Goal: Information Seeking & Learning: Learn about a topic

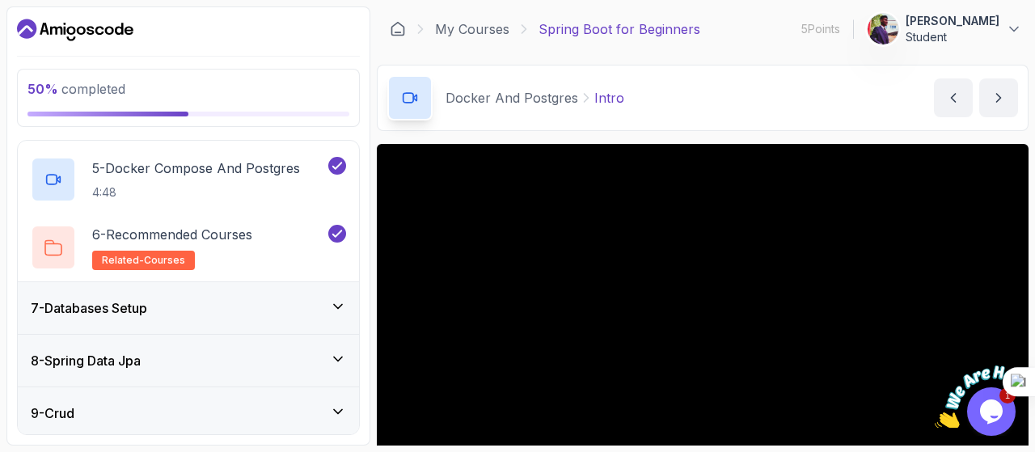
scroll to position [582, 0]
click at [341, 298] on icon at bounding box center [338, 306] width 16 height 16
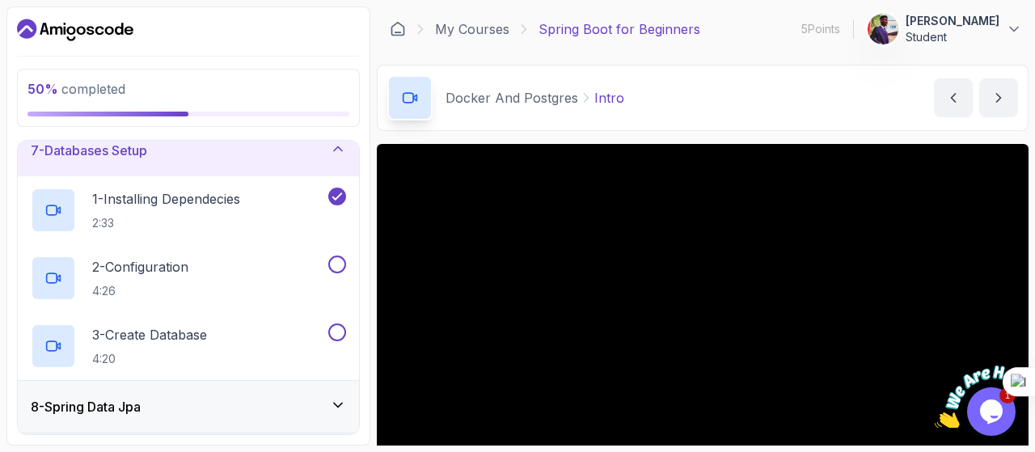
scroll to position [290, 0]
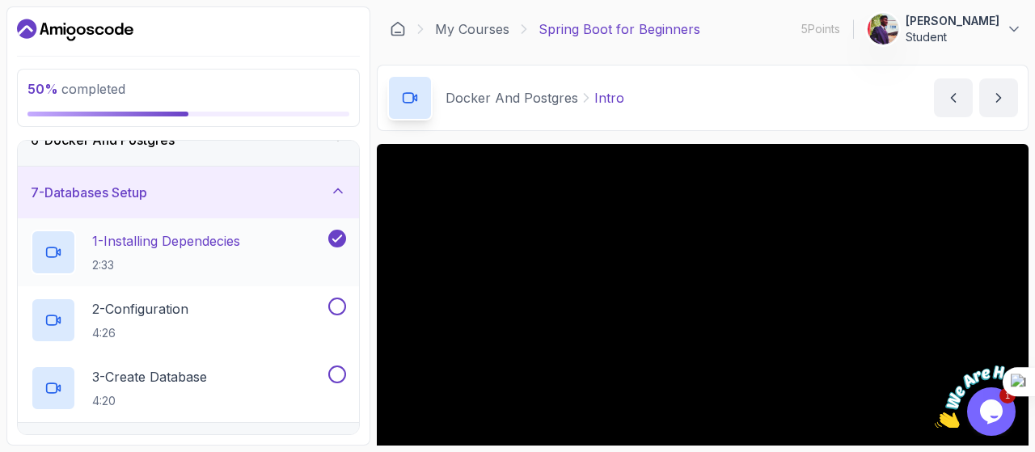
click at [240, 240] on p "1 - Installing Dependecies" at bounding box center [166, 240] width 148 height 19
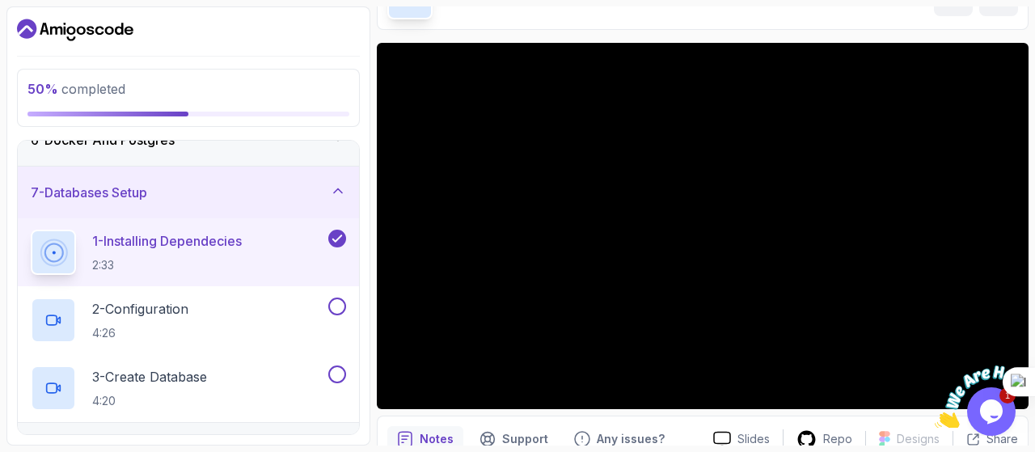
scroll to position [104, 0]
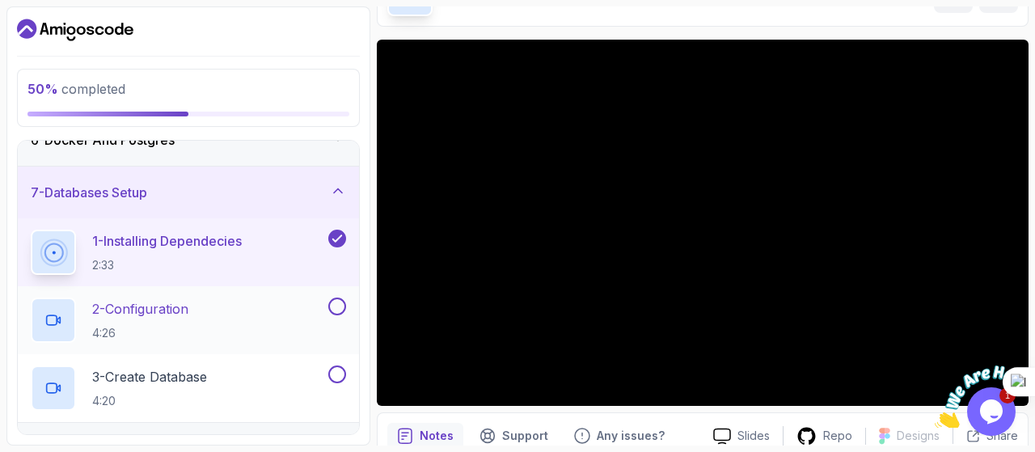
click at [287, 311] on div "2 - Configuration 4:26" at bounding box center [178, 320] width 294 height 45
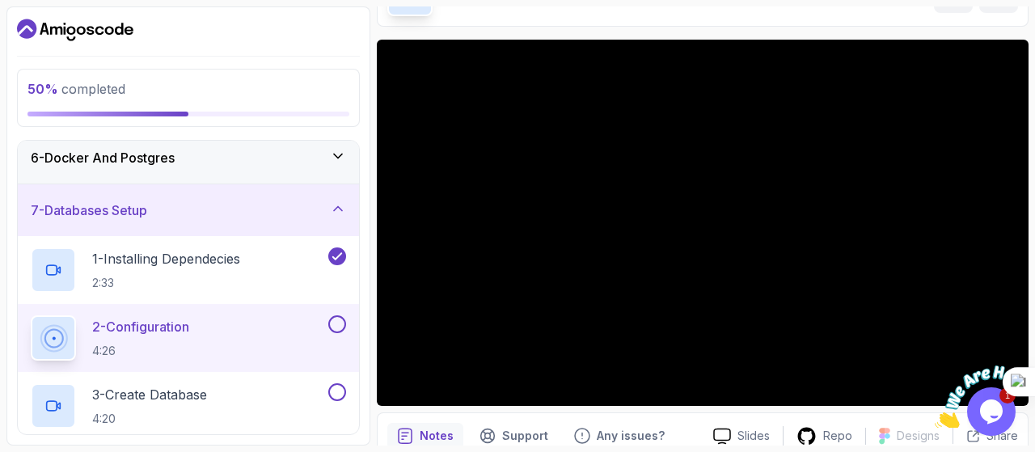
scroll to position [281, 0]
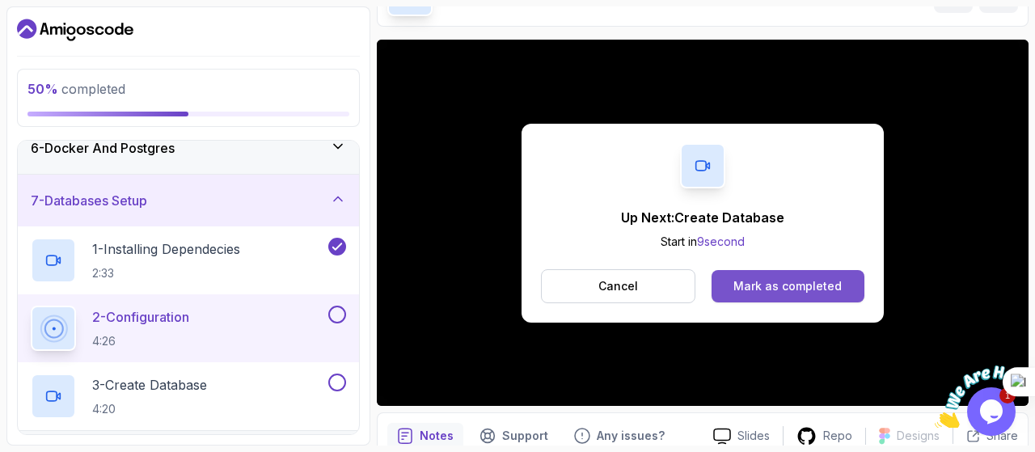
click at [796, 286] on div "Mark as completed" at bounding box center [788, 286] width 108 height 16
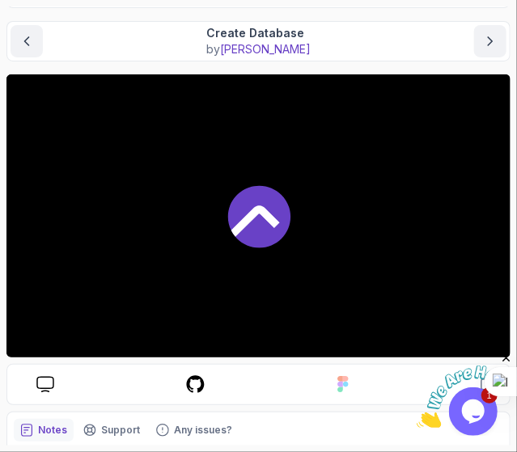
scroll to position [132, 0]
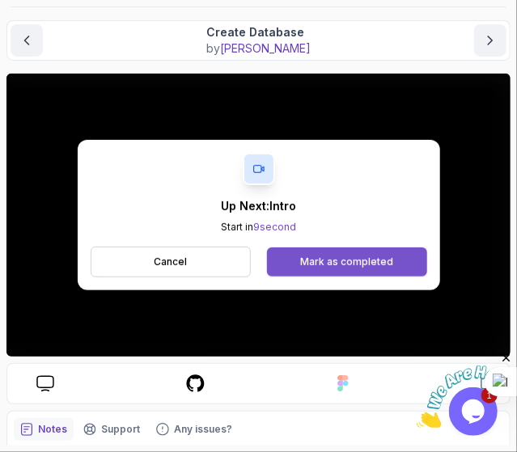
click at [362, 253] on button "Mark as completed" at bounding box center [346, 262] width 159 height 29
click at [367, 261] on div "Mark as completed" at bounding box center [346, 262] width 93 height 13
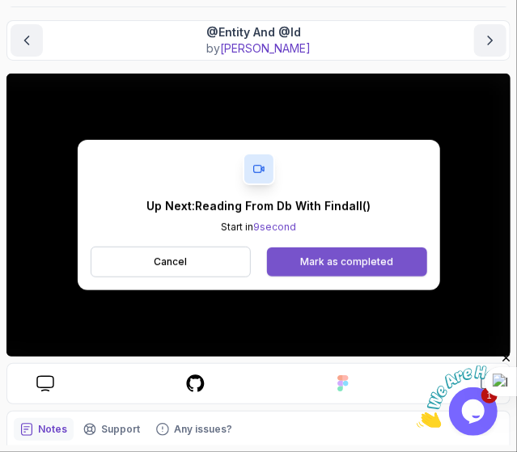
click at [379, 256] on div "Mark as completed" at bounding box center [346, 262] width 93 height 13
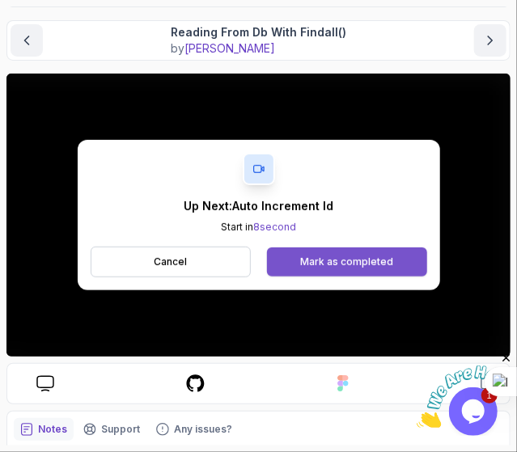
click at [393, 260] on button "Mark as completed" at bounding box center [346, 262] width 159 height 29
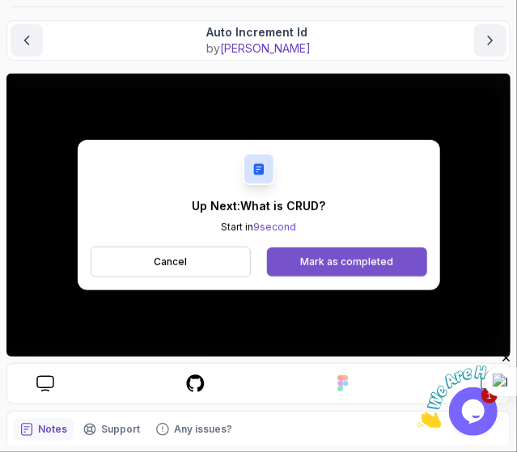
click at [346, 256] on div "Mark as completed" at bounding box center [346, 262] width 93 height 13
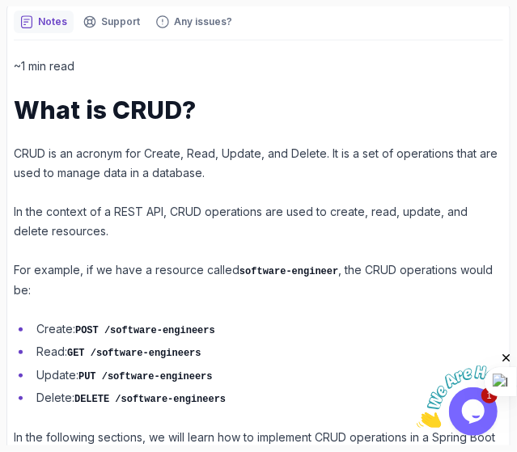
scroll to position [336, 0]
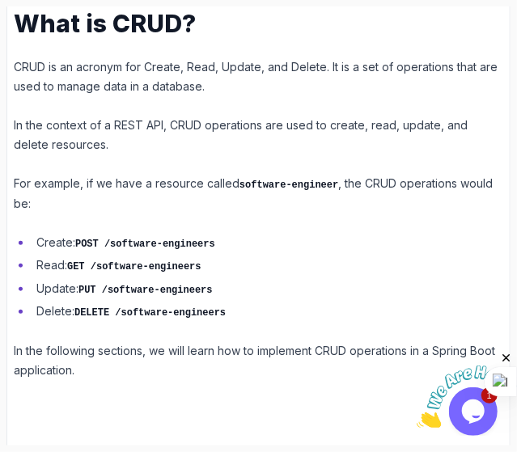
click at [508, 353] on icon "Close" at bounding box center [505, 357] width 15 height 15
click at [343, 365] on p "In the following sections, we will learn how to implement CRUD operations in a …" at bounding box center [258, 360] width 489 height 39
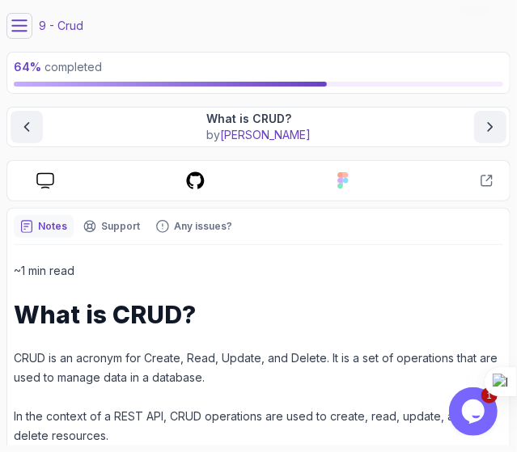
scroll to position [0, 0]
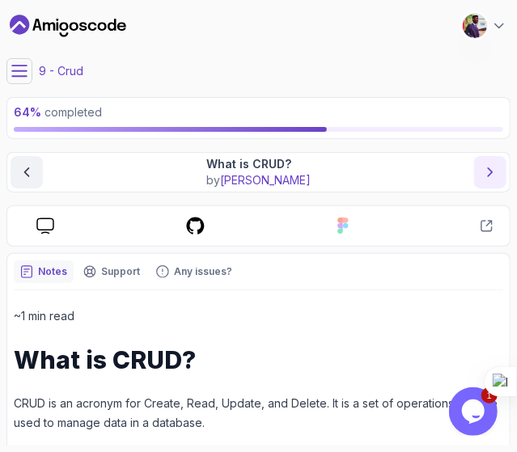
click at [497, 167] on icon "next content" at bounding box center [490, 172] width 16 height 16
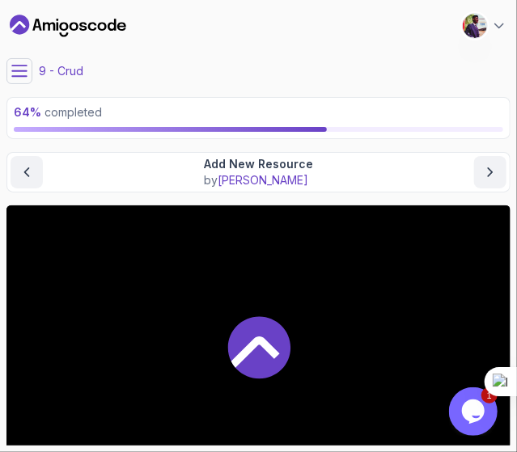
click at [15, 74] on icon at bounding box center [19, 71] width 16 height 16
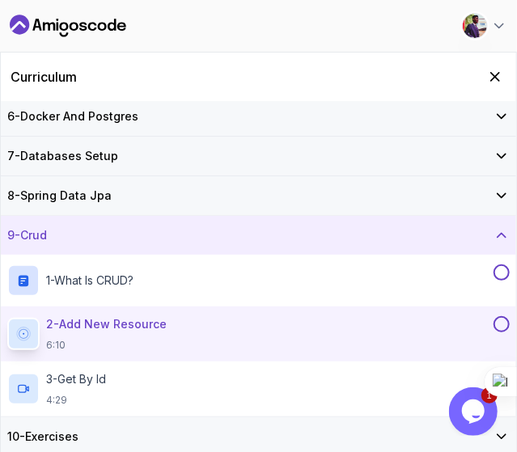
scroll to position [204, 0]
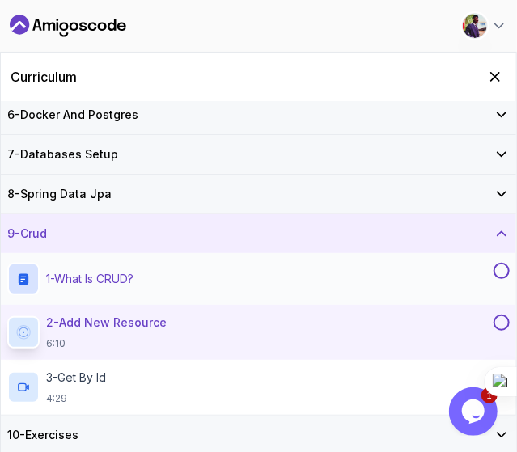
click at [501, 268] on button at bounding box center [501, 271] width 16 height 16
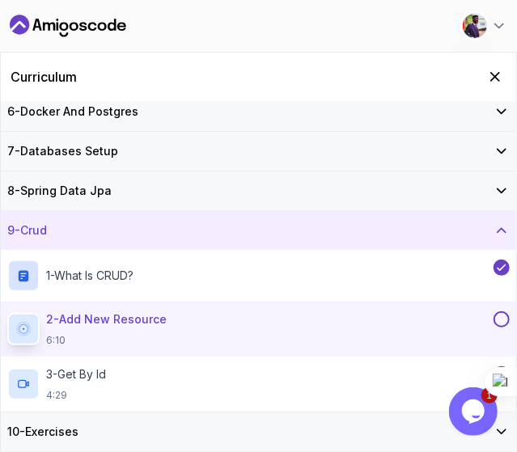
scroll to position [231, 0]
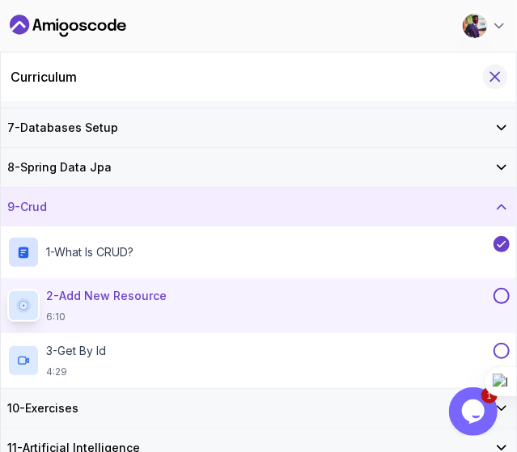
click at [491, 73] on icon "Hide Curriculum for mobile" at bounding box center [495, 77] width 9 height 9
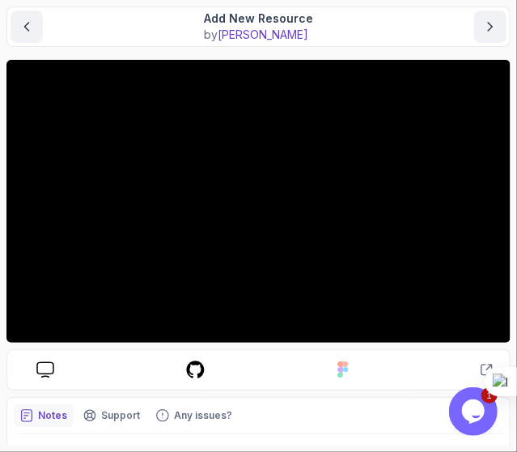
scroll to position [138, 0]
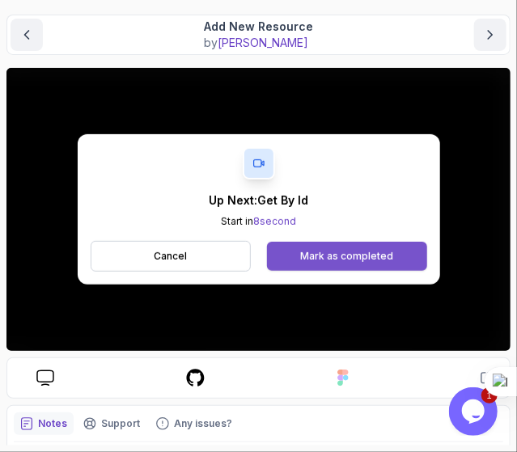
click at [356, 259] on div "Mark as completed" at bounding box center [346, 256] width 93 height 13
click at [363, 261] on div "Mark as completed" at bounding box center [346, 256] width 93 height 13
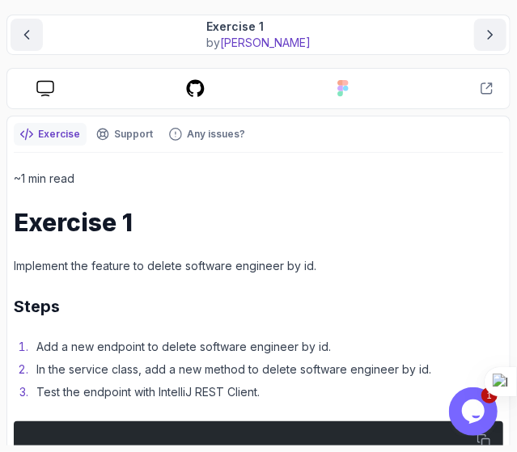
click at [341, 334] on div "~1 min read Exercise 1 Implement the feature to delete software engineer by id.…" at bounding box center [258, 343] width 489 height 348
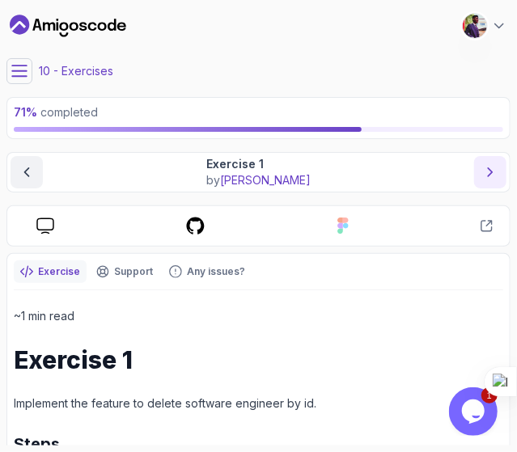
click at [485, 167] on icon "next content" at bounding box center [490, 172] width 16 height 16
click at [496, 177] on icon "next content" at bounding box center [490, 172] width 16 height 16
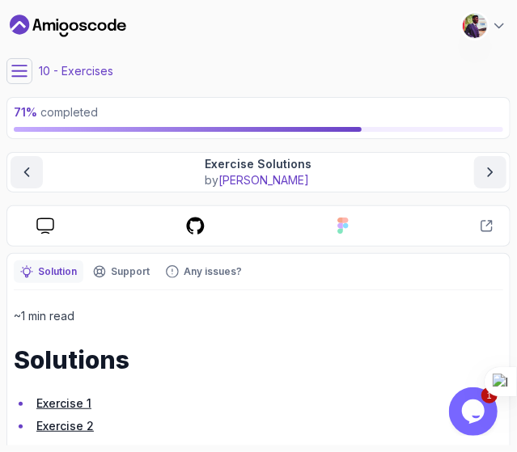
scroll to position [61, 0]
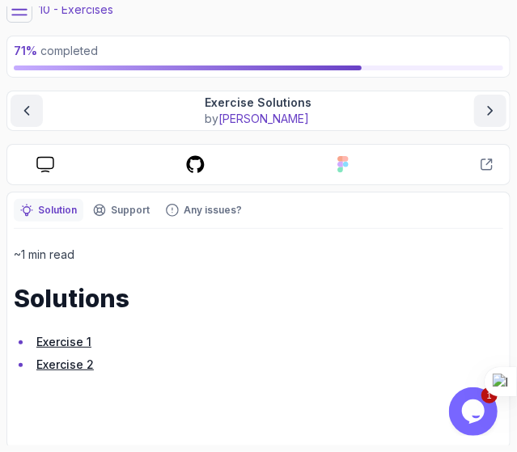
click at [71, 363] on link "Exercise 2" at bounding box center [64, 365] width 57 height 14
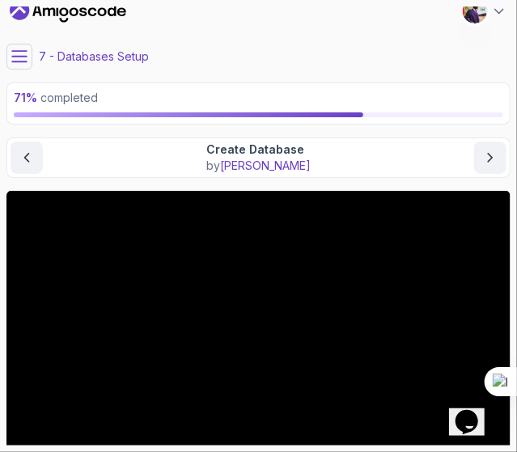
scroll to position [14, 0]
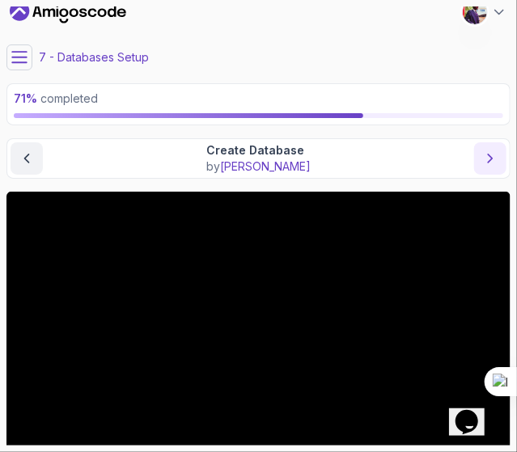
click at [497, 156] on icon "next content" at bounding box center [490, 158] width 16 height 16
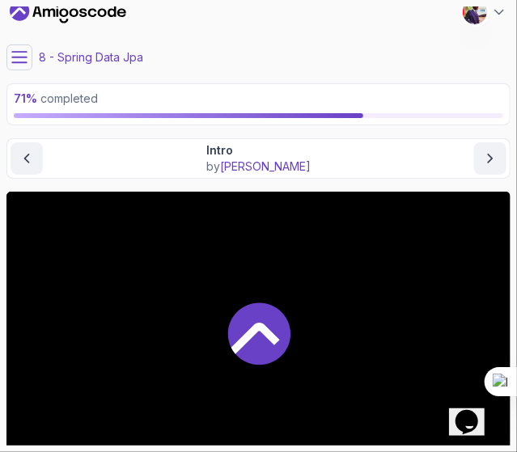
click at [28, 61] on button at bounding box center [19, 57] width 26 height 26
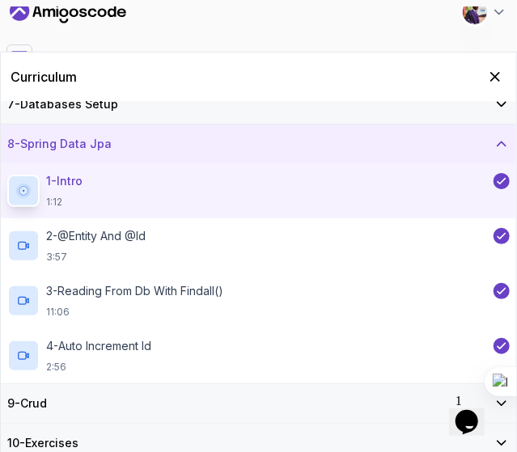
scroll to position [289, 0]
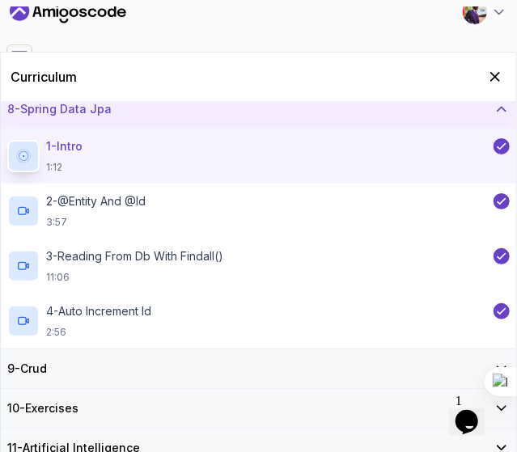
click at [497, 362] on icon at bounding box center [501, 369] width 16 height 16
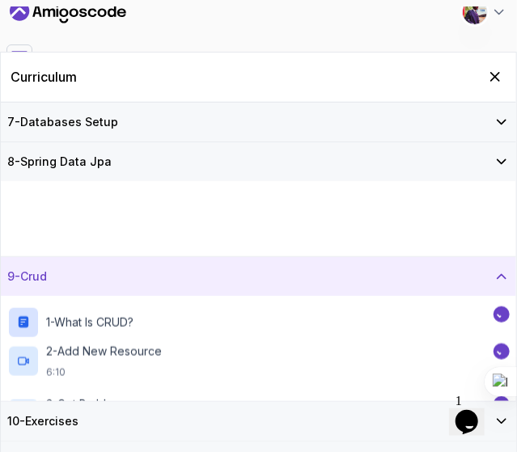
scroll to position [231, 0]
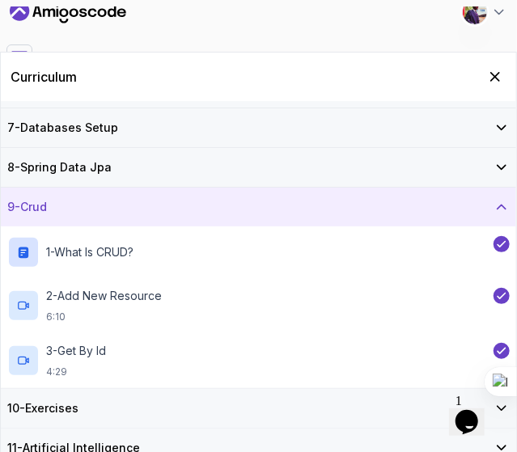
click at [330, 396] on div "10 - Exercises" at bounding box center [258, 408] width 515 height 39
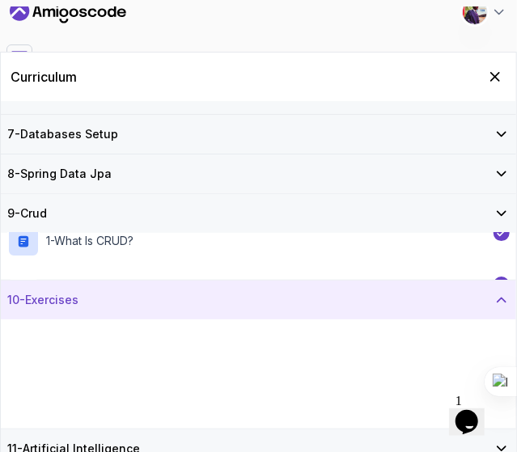
scroll to position [224, 0]
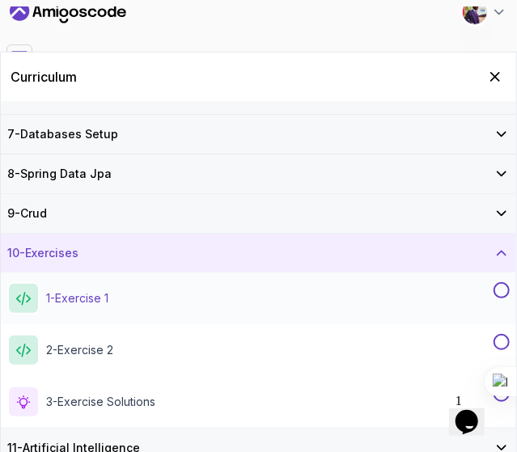
click at [508, 282] on button at bounding box center [501, 290] width 16 height 16
click at [506, 334] on div at bounding box center [499, 342] width 19 height 16
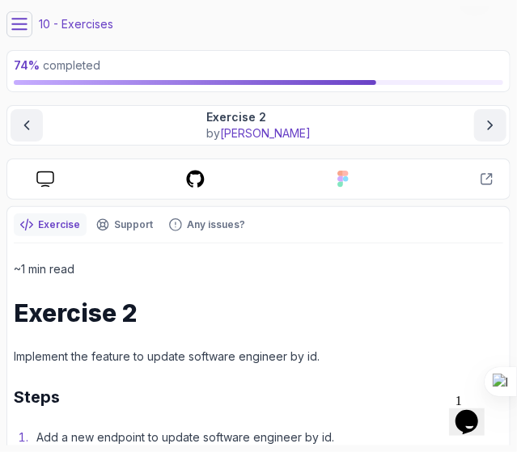
scroll to position [40, 0]
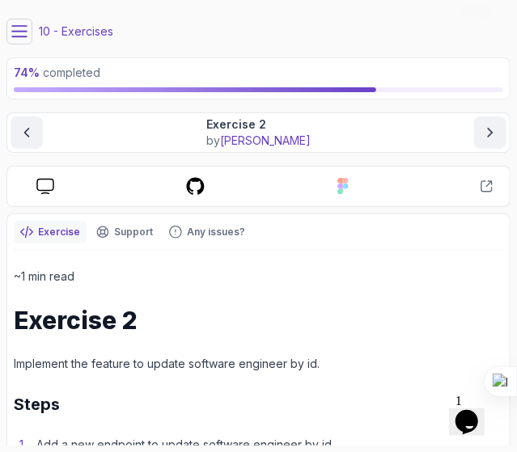
click at [23, 38] on icon at bounding box center [19, 31] width 16 height 16
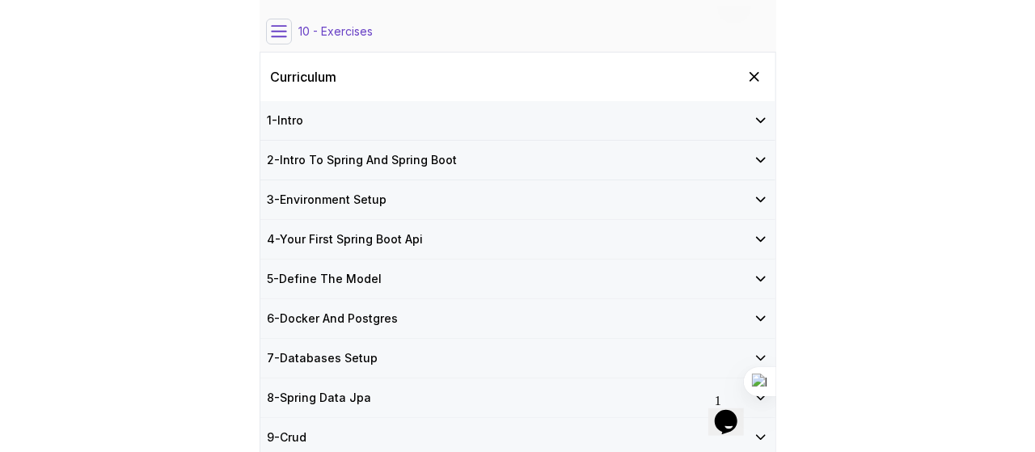
scroll to position [224, 0]
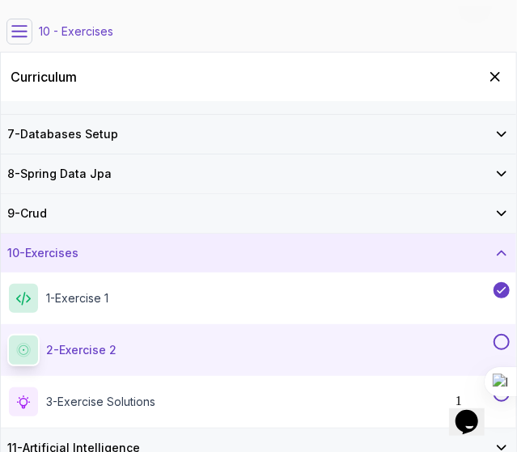
click at [497, 338] on button at bounding box center [501, 342] width 16 height 16
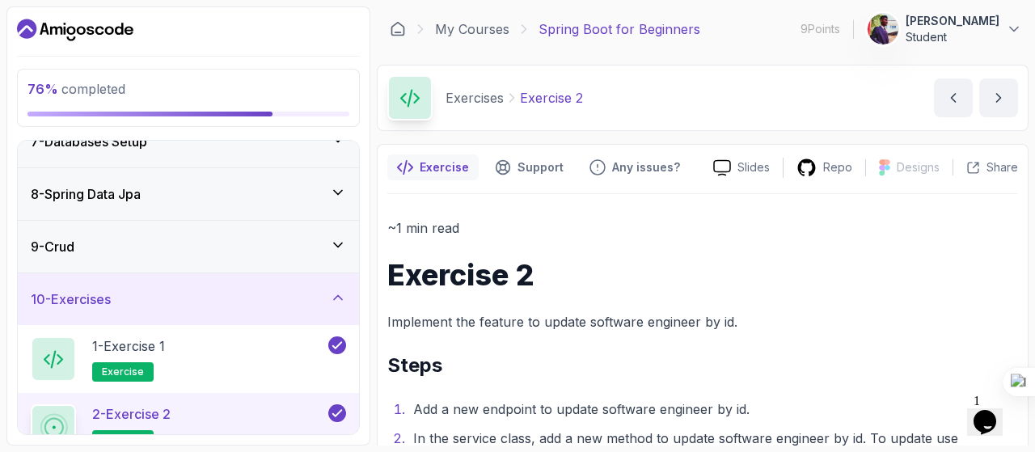
scroll to position [535, 0]
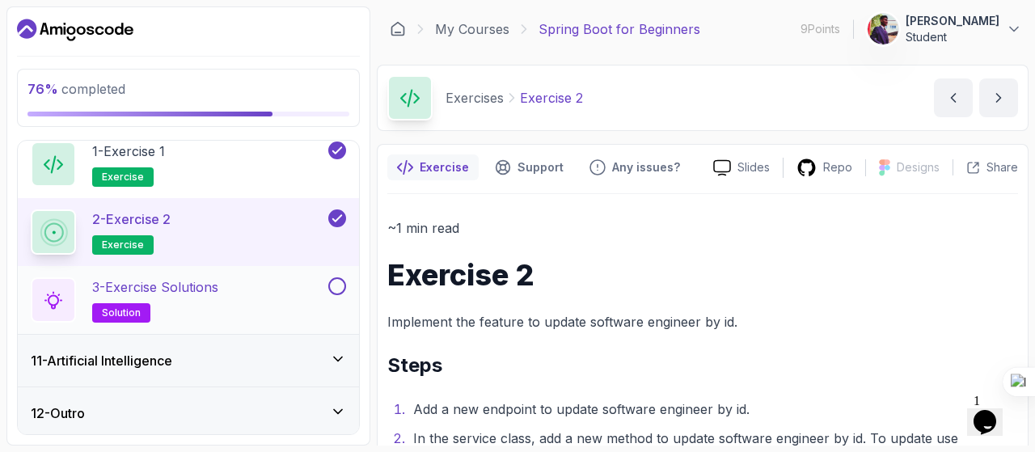
click at [336, 289] on button at bounding box center [337, 286] width 18 height 18
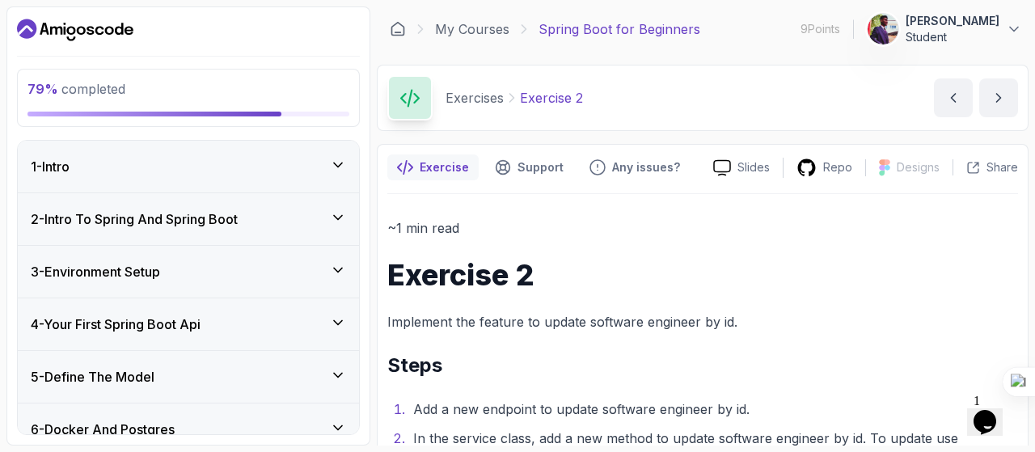
click at [346, 171] on icon at bounding box center [338, 165] width 16 height 16
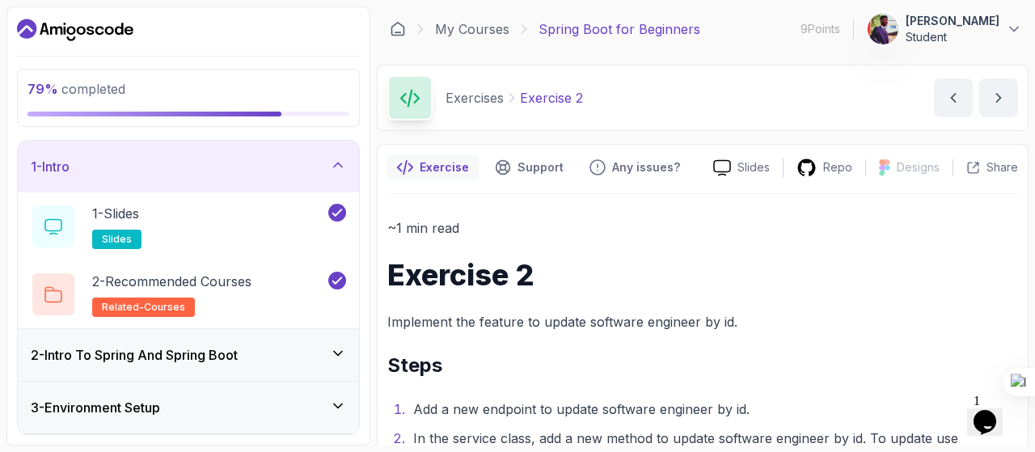
click at [346, 171] on icon at bounding box center [338, 165] width 16 height 16
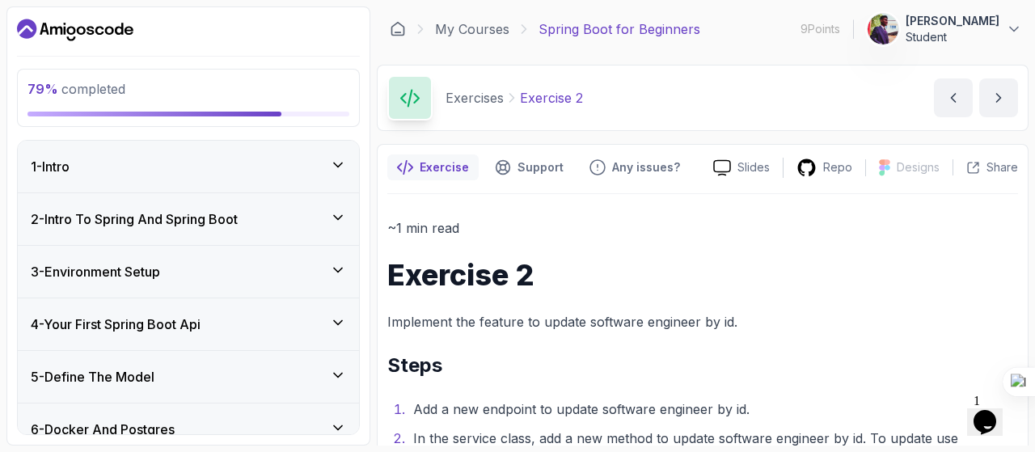
click at [341, 222] on icon at bounding box center [338, 217] width 16 height 16
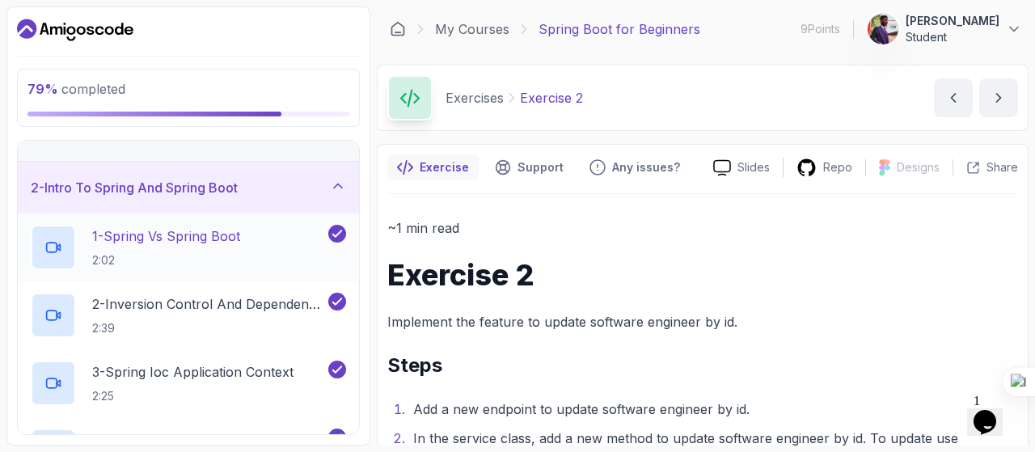
scroll to position [31, 0]
click at [338, 188] on icon at bounding box center [338, 187] width 16 height 16
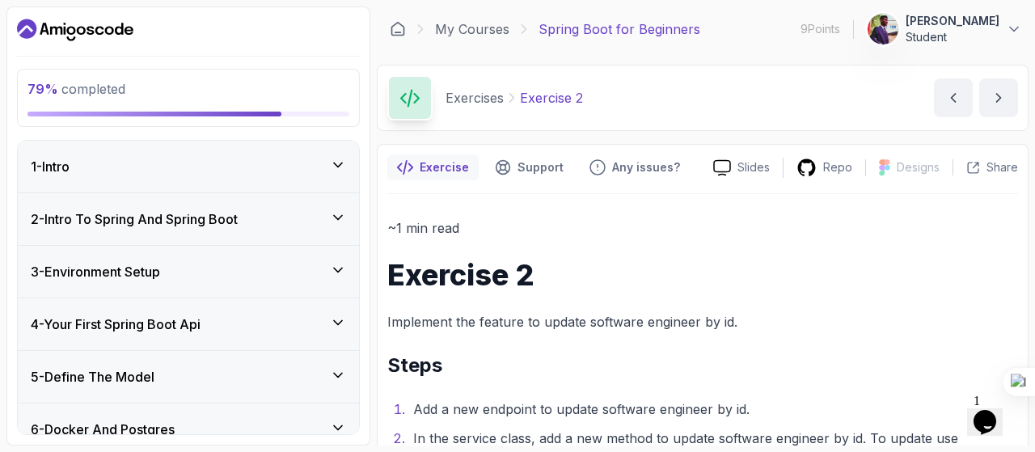
scroll to position [51, 0]
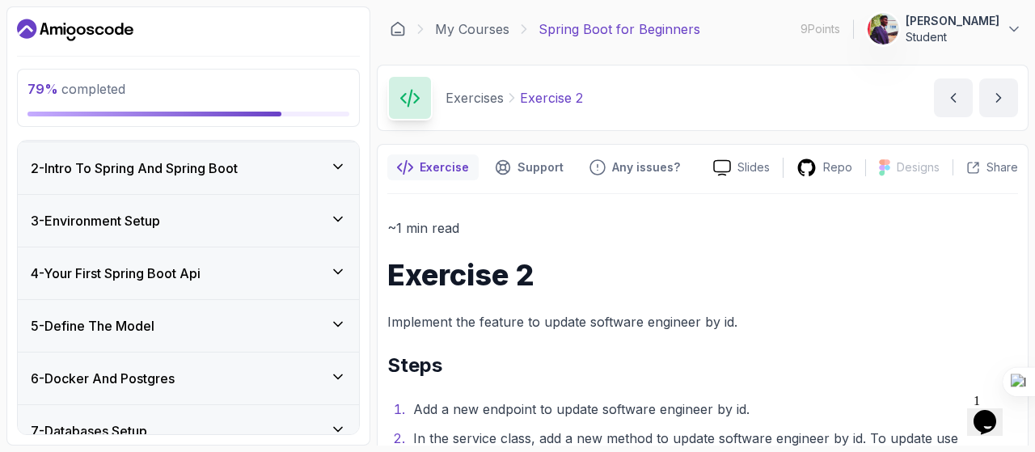
click at [340, 213] on icon at bounding box center [338, 219] width 16 height 16
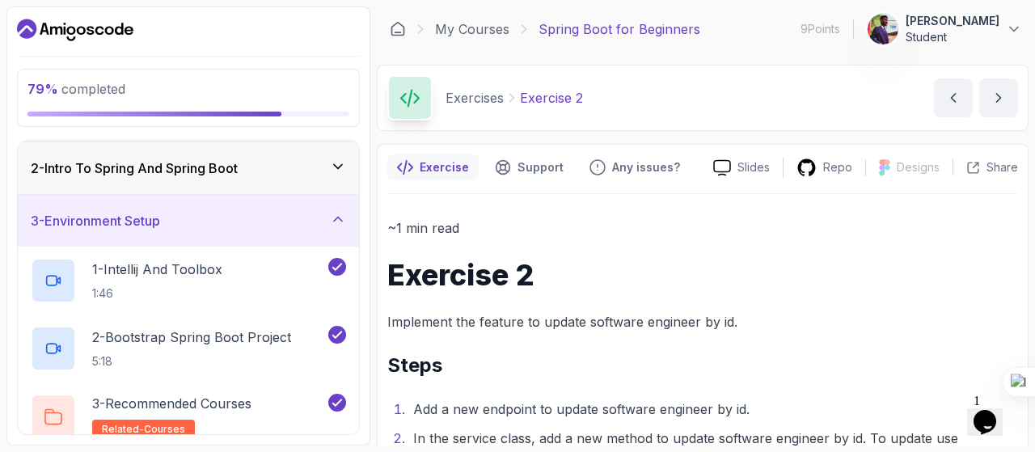
click at [341, 211] on icon at bounding box center [338, 219] width 16 height 16
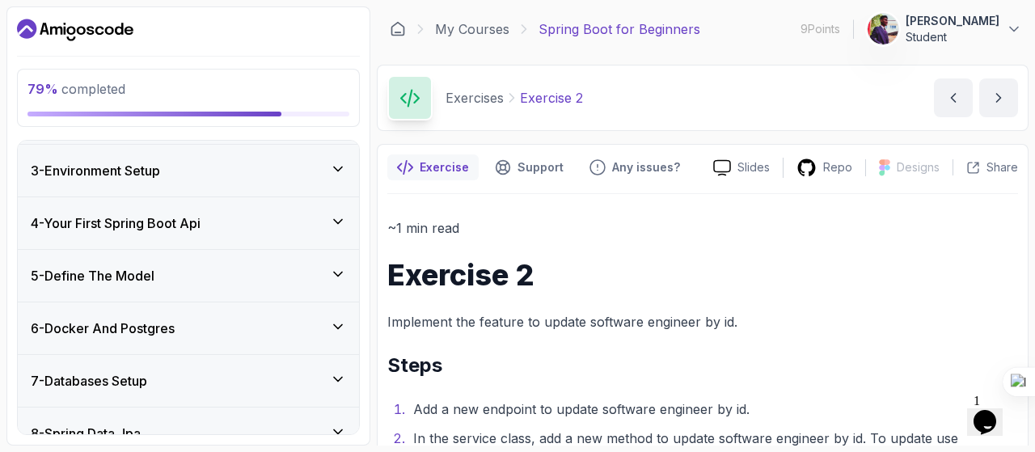
scroll to position [103, 0]
click at [341, 209] on div "4 - Your First Spring Boot Api" at bounding box center [188, 222] width 341 height 52
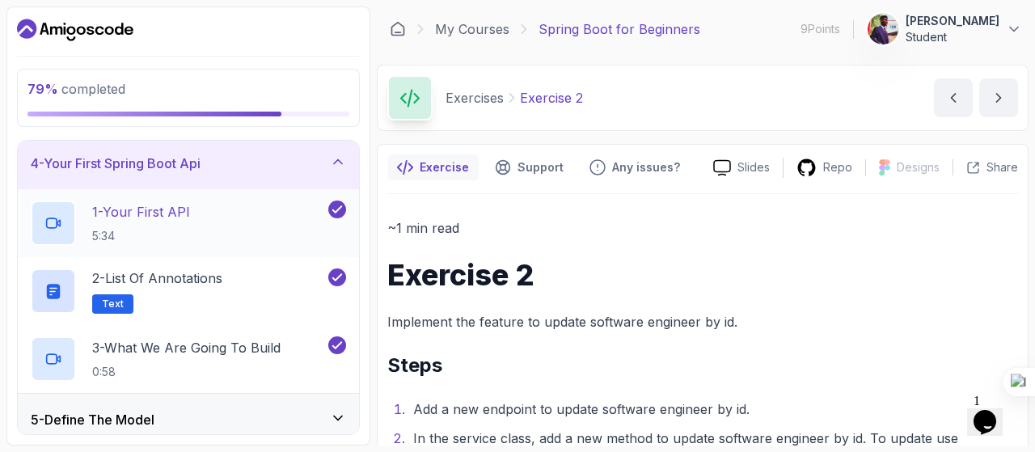
scroll to position [159, 0]
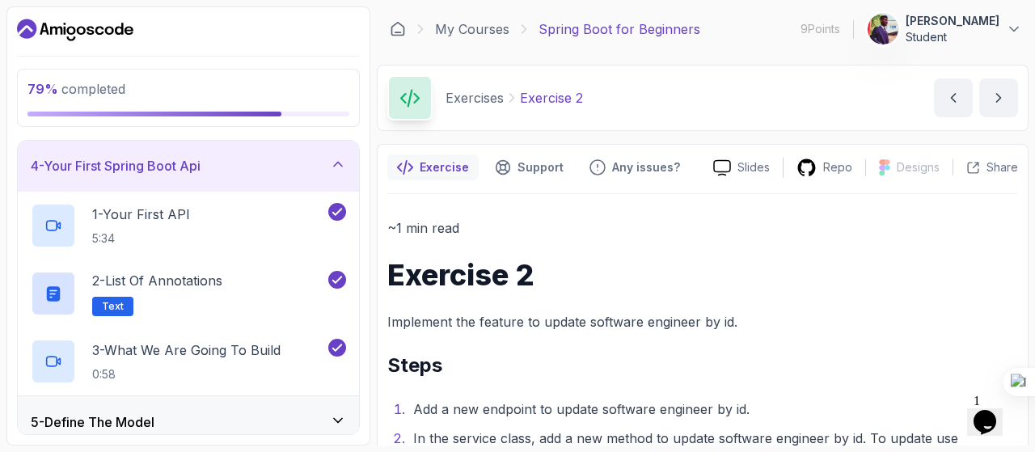
click at [334, 172] on div "4 - Your First Spring Boot Api" at bounding box center [188, 165] width 315 height 19
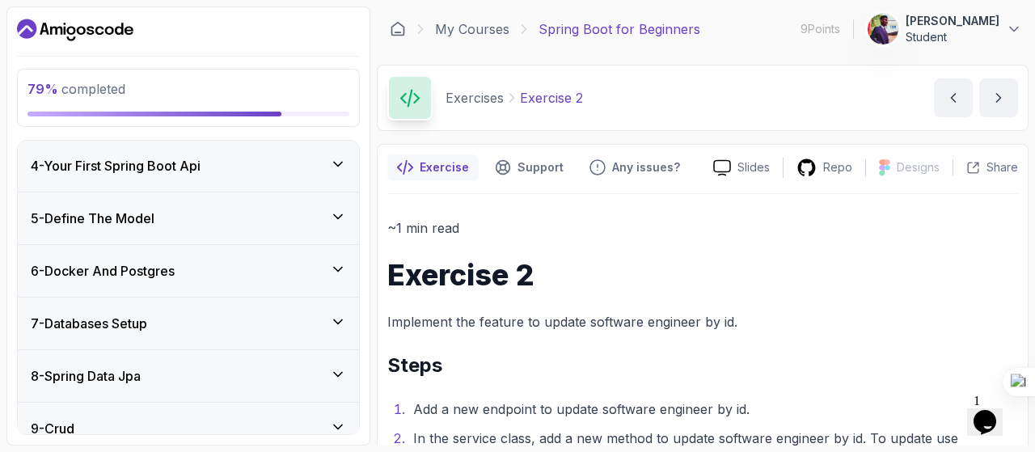
click at [340, 219] on icon at bounding box center [338, 217] width 16 height 16
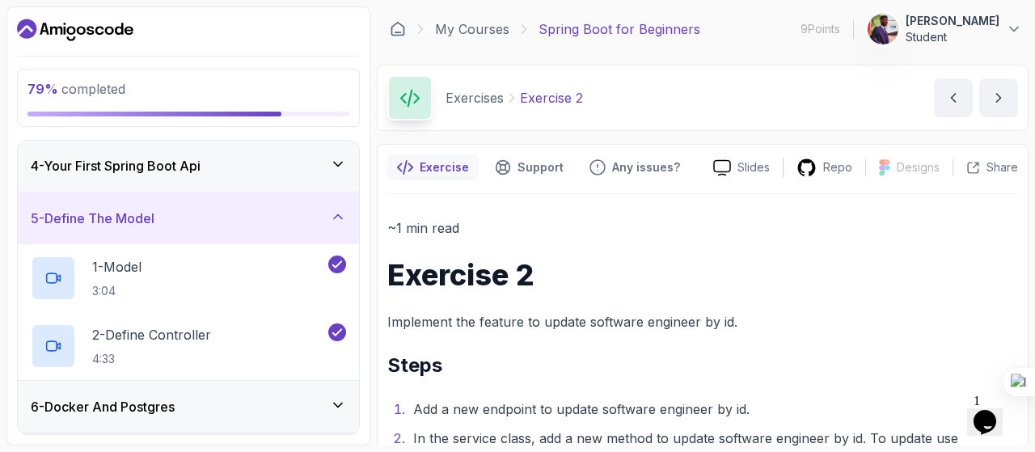
click at [343, 209] on icon at bounding box center [338, 217] width 16 height 16
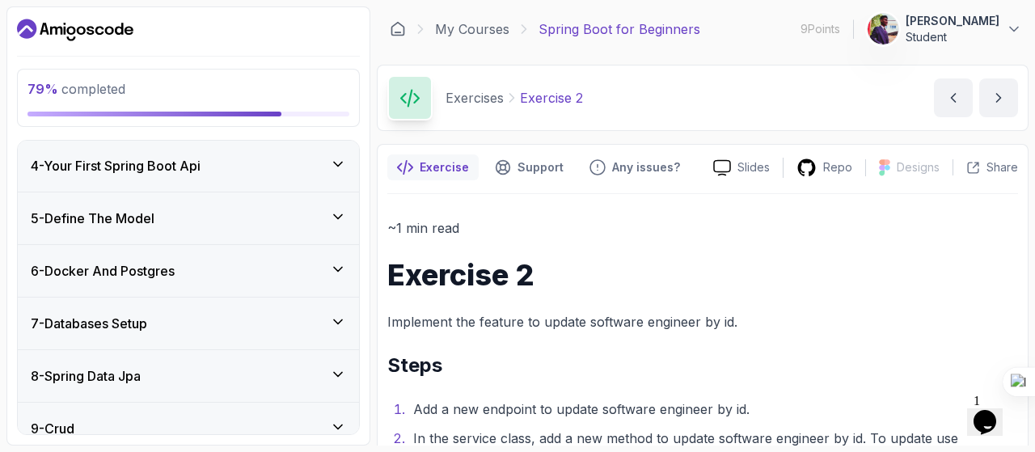
click at [336, 268] on icon at bounding box center [338, 270] width 8 height 4
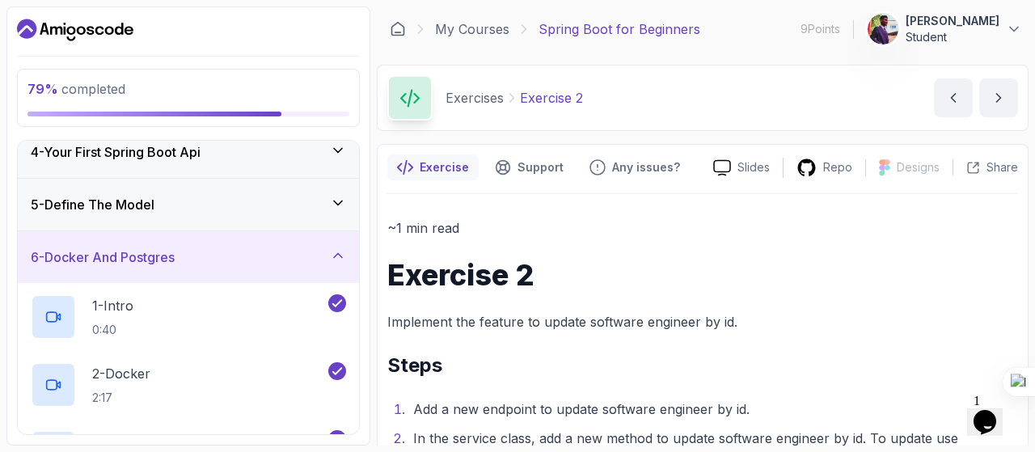
scroll to position [167, 0]
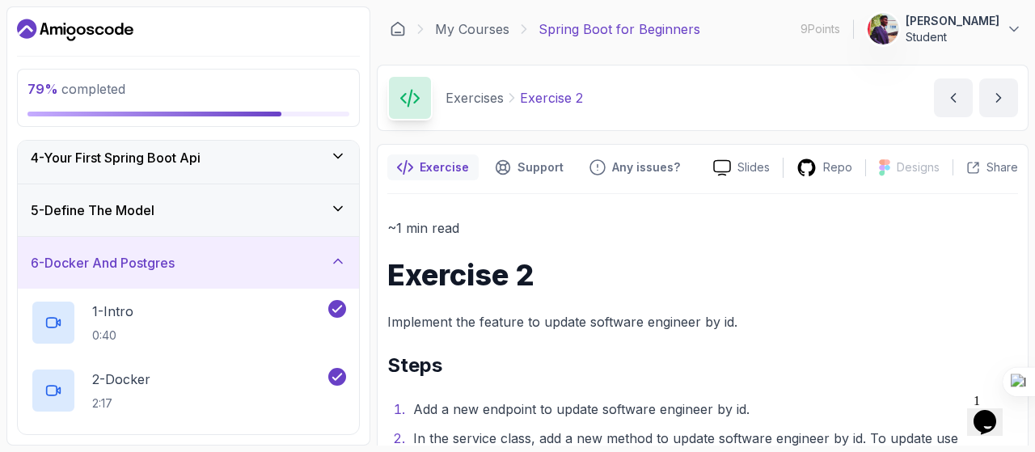
click at [334, 258] on icon at bounding box center [338, 261] width 16 height 16
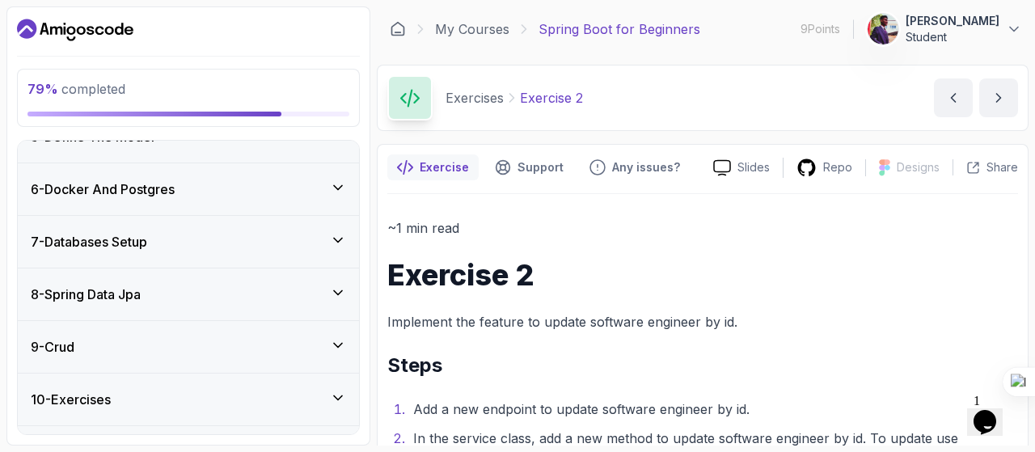
scroll to position [243, 0]
click at [342, 290] on icon at bounding box center [338, 290] width 16 height 16
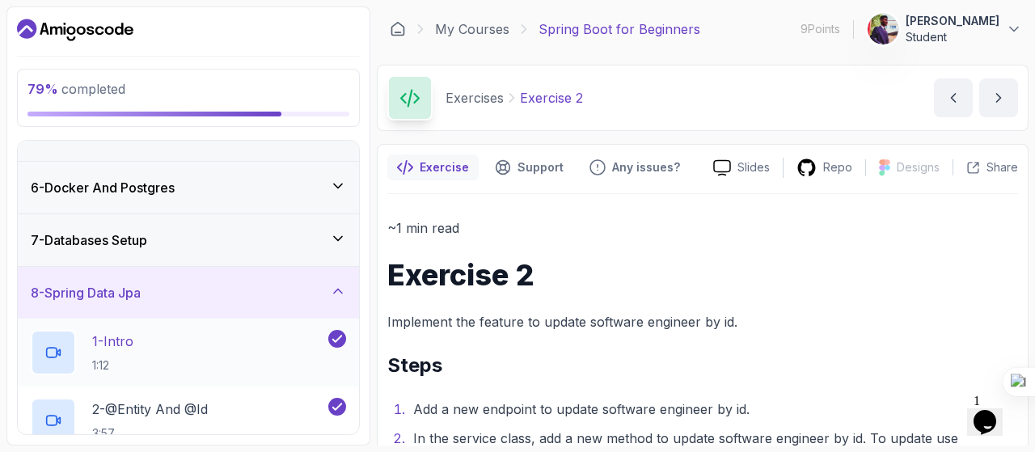
scroll to position [238, 0]
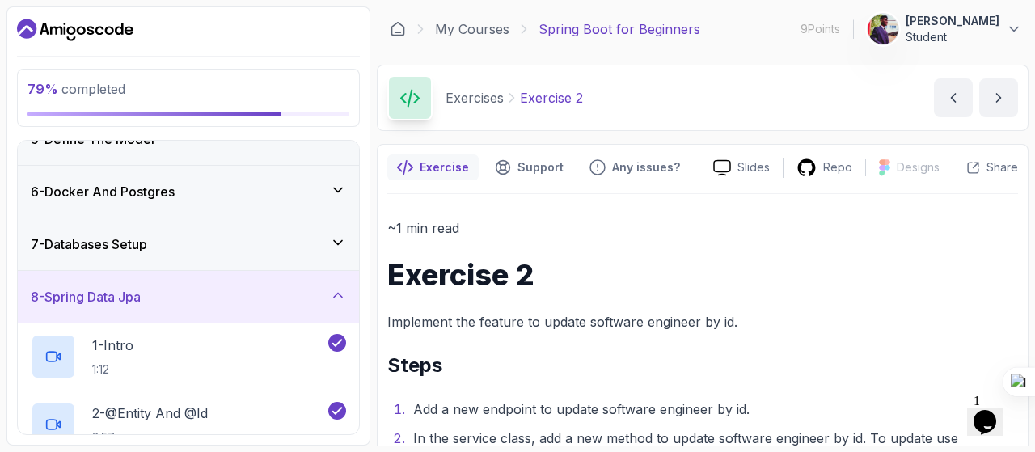
click at [335, 294] on icon at bounding box center [338, 296] width 8 height 4
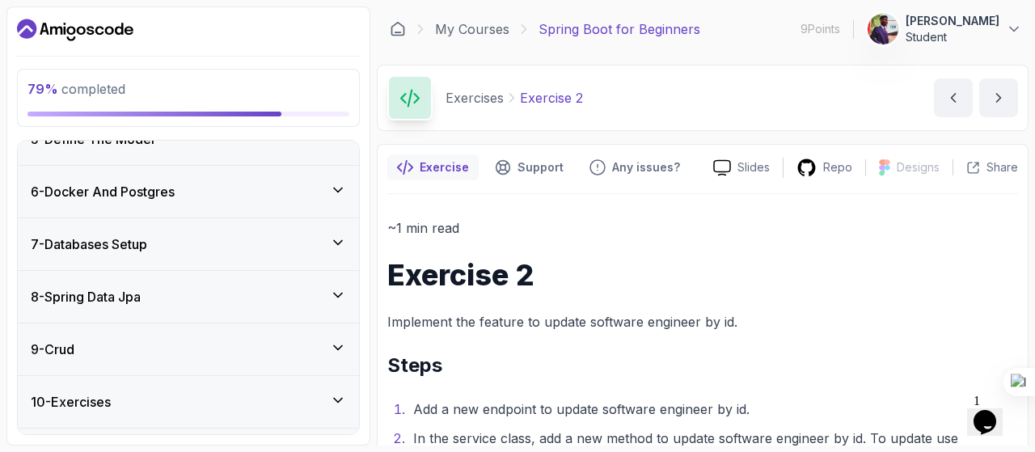
scroll to position [332, 0]
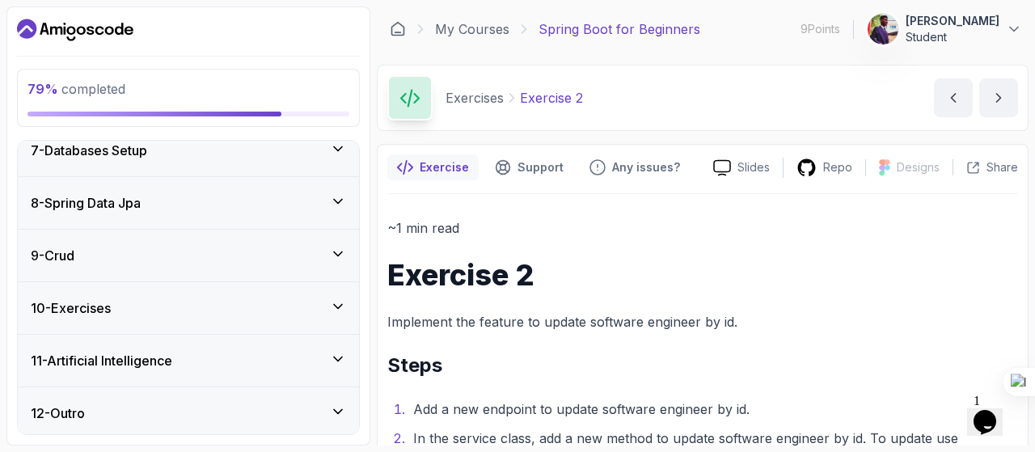
click at [341, 305] on icon at bounding box center [338, 307] width 8 height 4
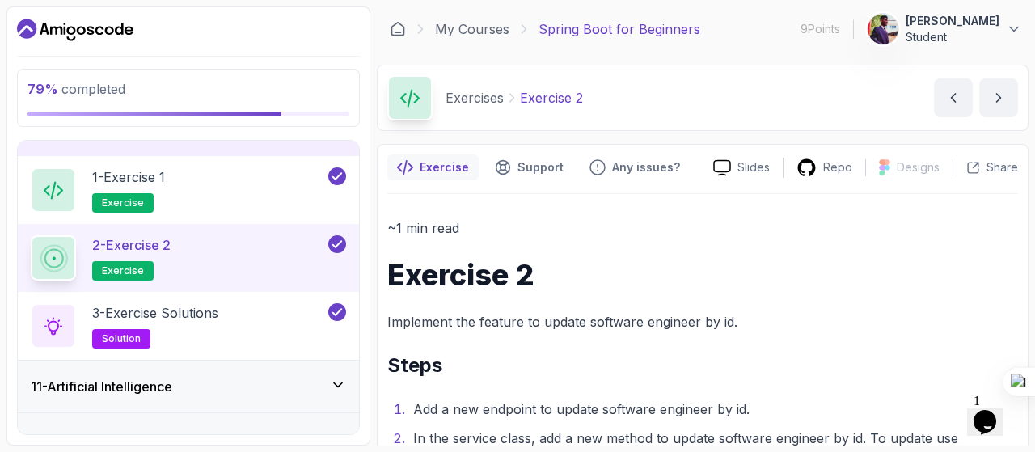
scroll to position [535, 0]
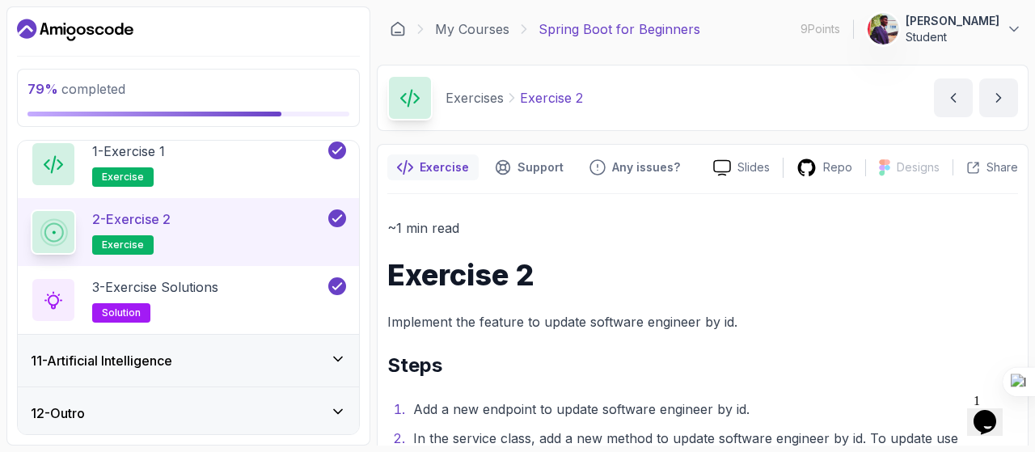
click at [336, 353] on icon at bounding box center [338, 359] width 16 height 16
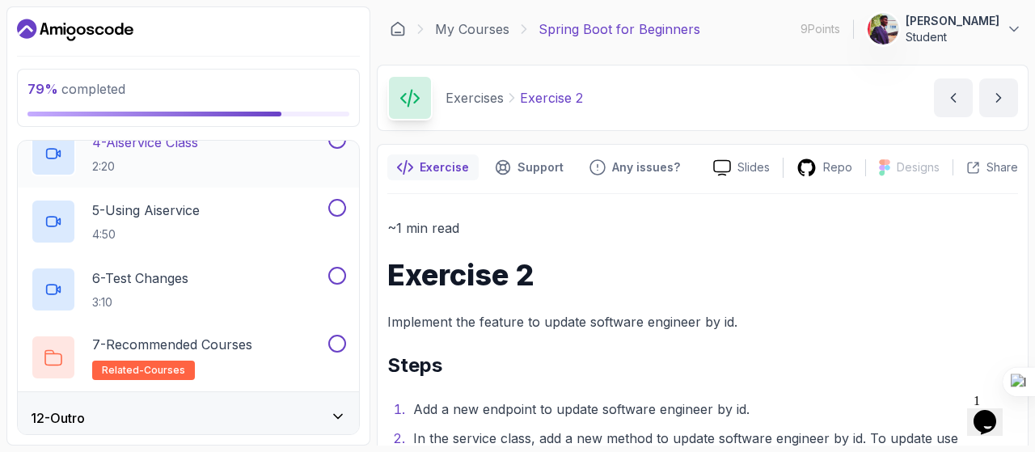
scroll to position [807, 0]
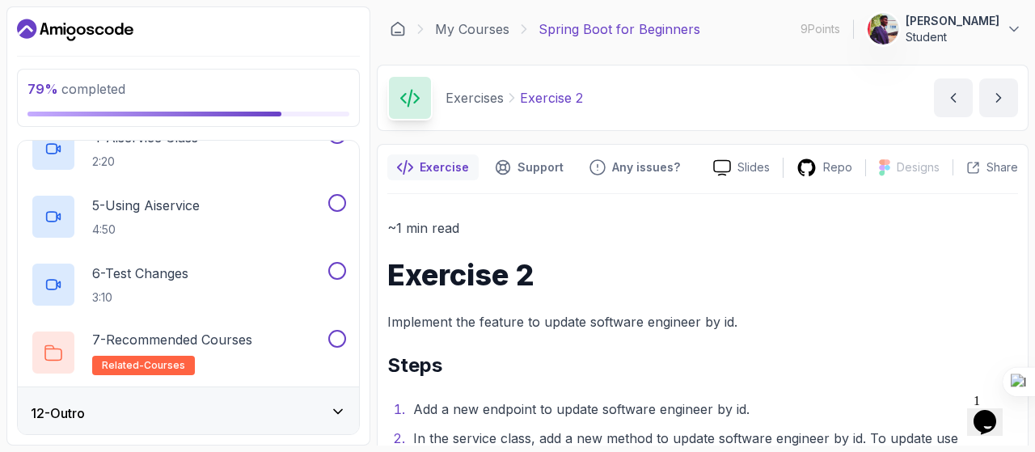
click at [336, 410] on icon at bounding box center [338, 412] width 8 height 4
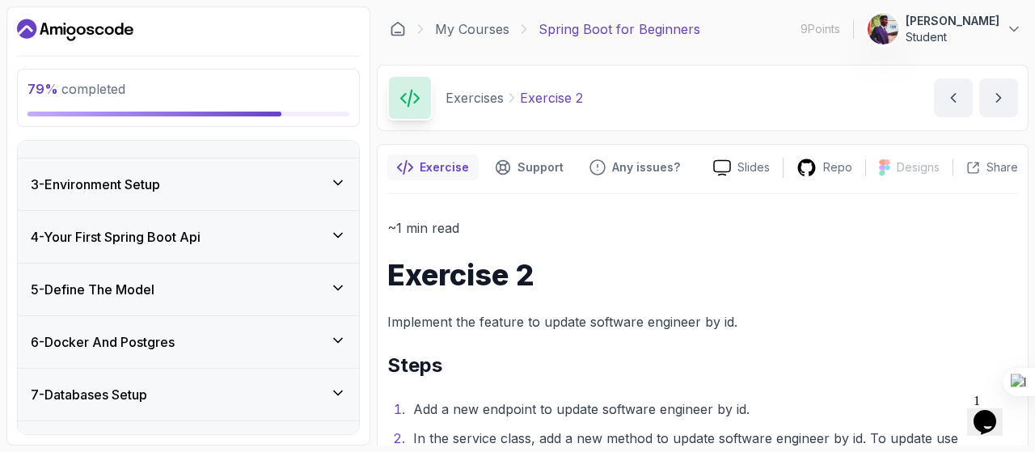
scroll to position [0, 0]
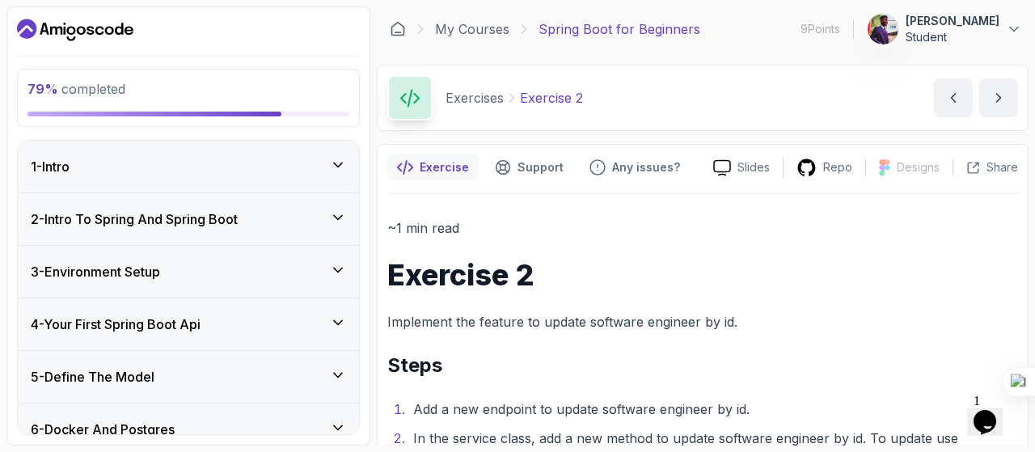
click at [254, 174] on div "1 - Intro" at bounding box center [188, 166] width 315 height 19
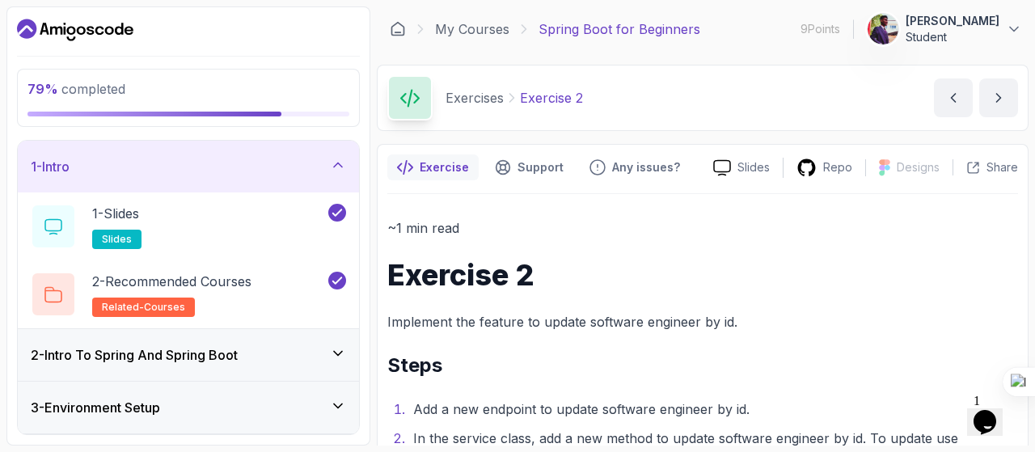
click at [340, 157] on icon at bounding box center [338, 165] width 16 height 16
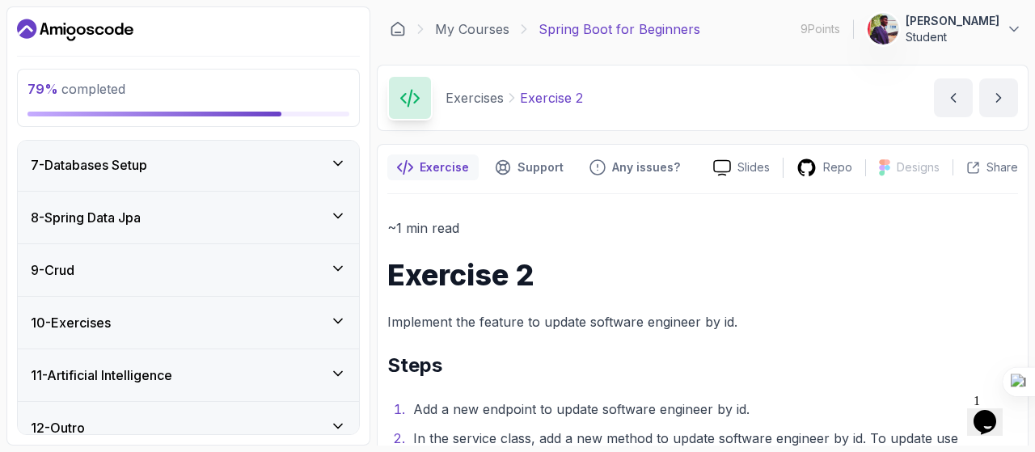
scroll to position [332, 0]
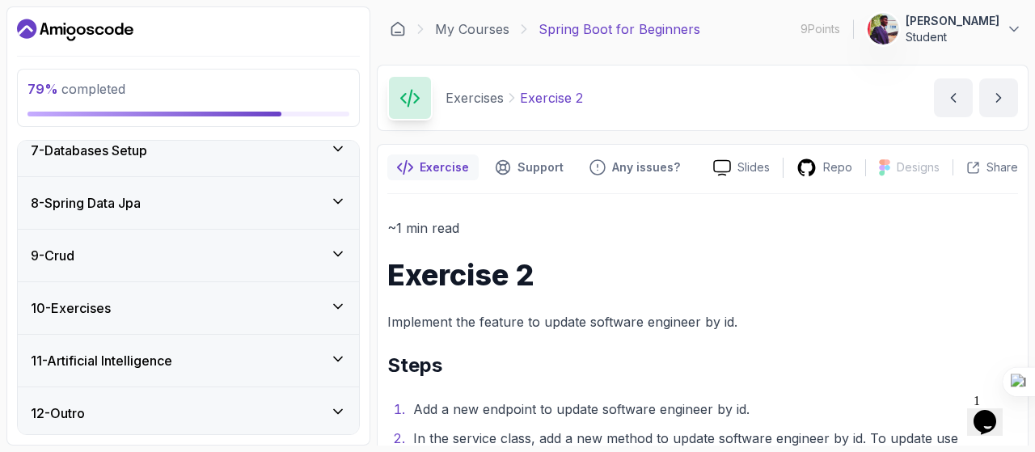
click at [337, 309] on icon at bounding box center [338, 306] width 16 height 16
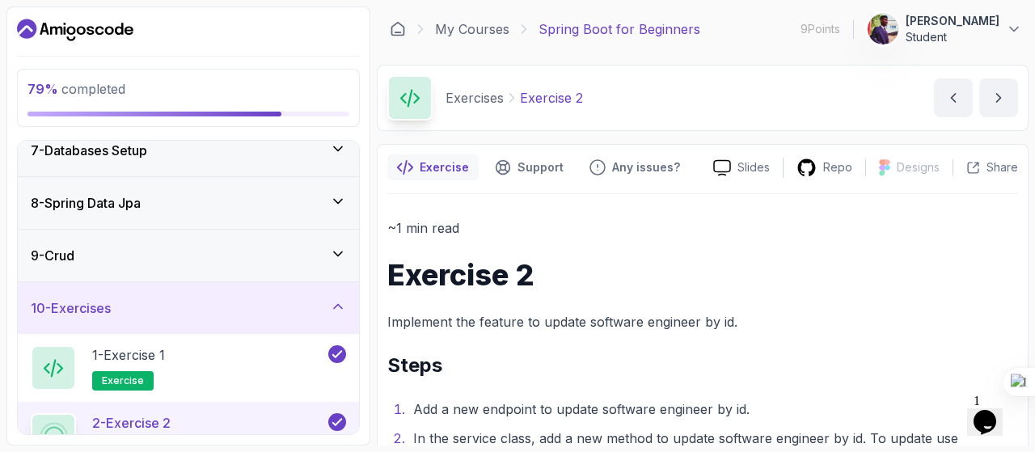
click at [337, 309] on icon at bounding box center [338, 306] width 16 height 16
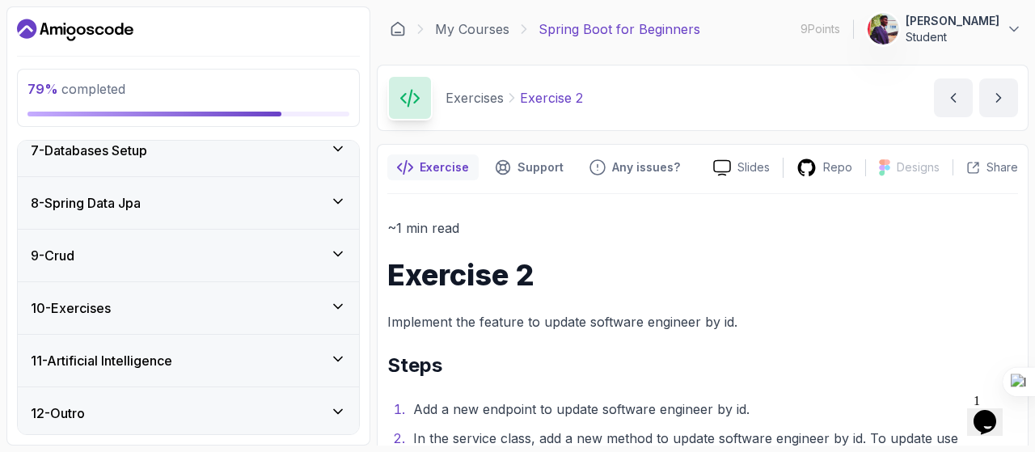
click at [341, 364] on div "11 - Artificial Intelligence" at bounding box center [188, 360] width 315 height 19
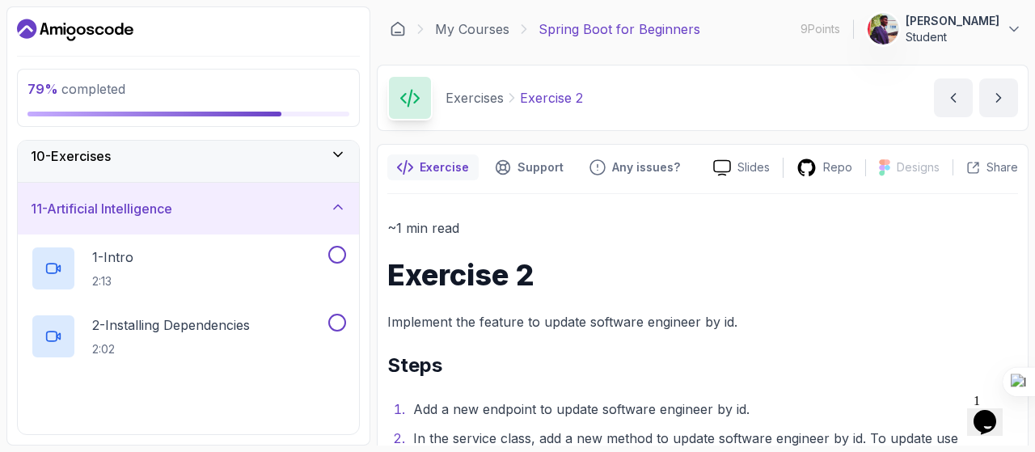
scroll to position [503, 0]
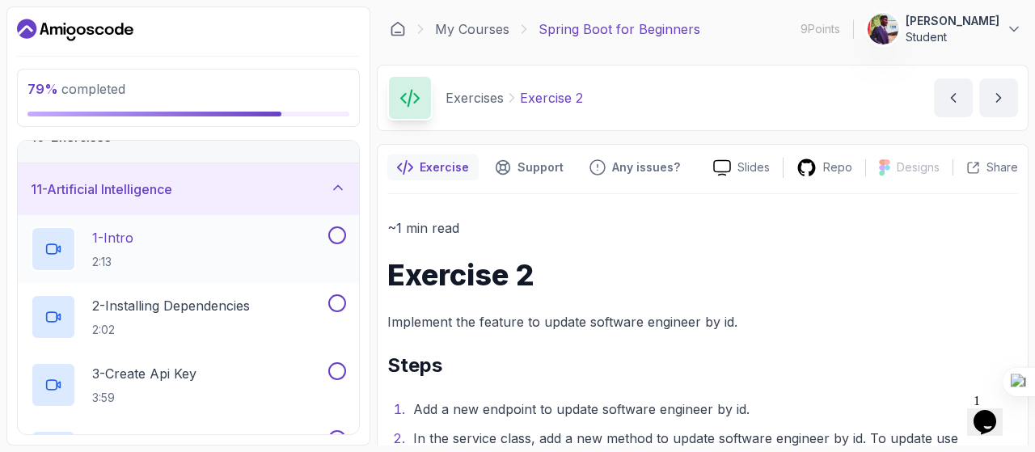
click at [231, 254] on div "1 - Intro 2:13" at bounding box center [178, 248] width 294 height 45
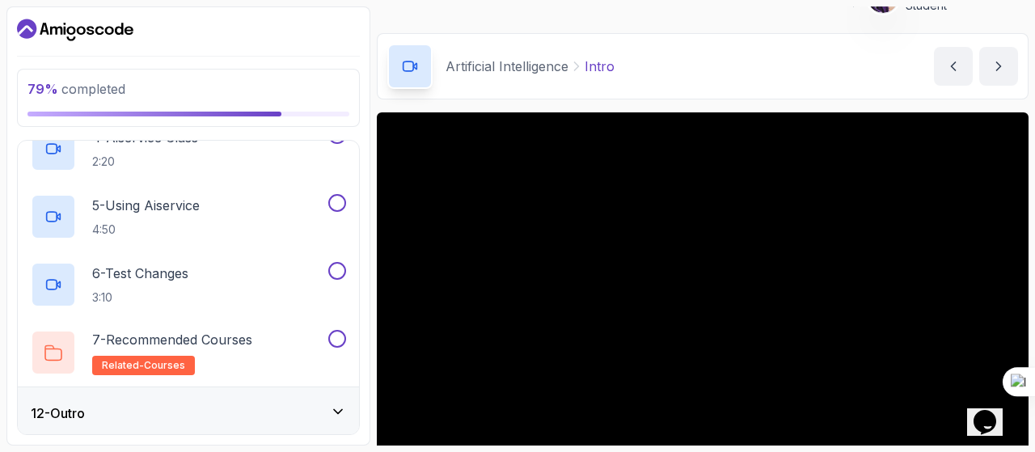
scroll to position [22, 0]
